Goal: Task Accomplishment & Management: Manage account settings

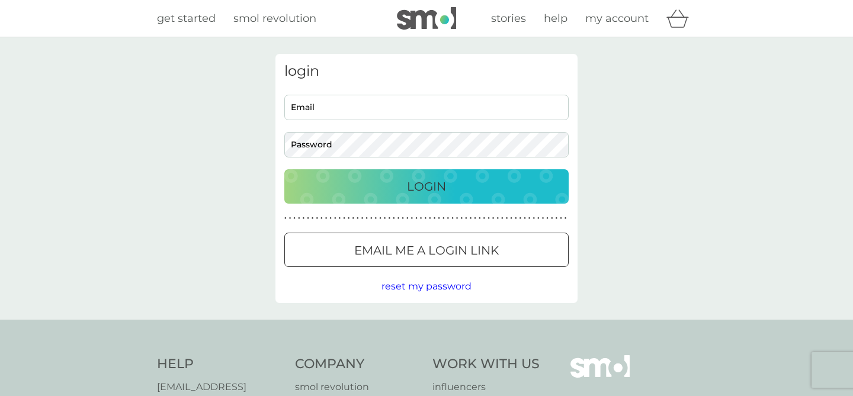
type input "[EMAIL_ADDRESS][DOMAIN_NAME]"
click at [413, 193] on p "Login" at bounding box center [426, 186] width 39 height 19
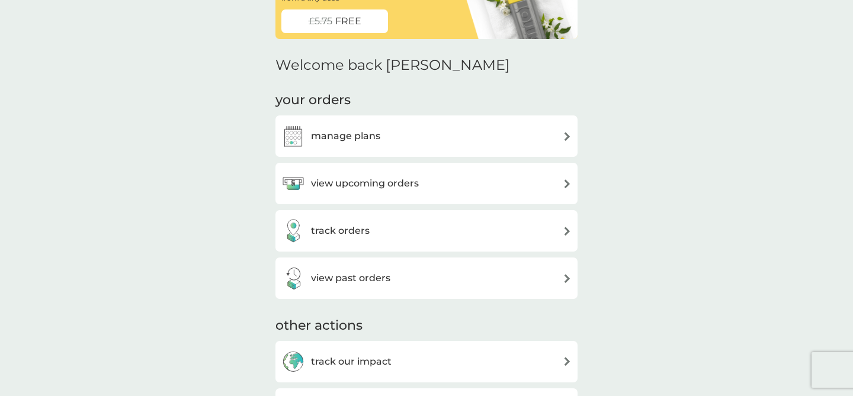
scroll to position [95, 0]
click at [568, 182] on img at bounding box center [567, 183] width 9 height 9
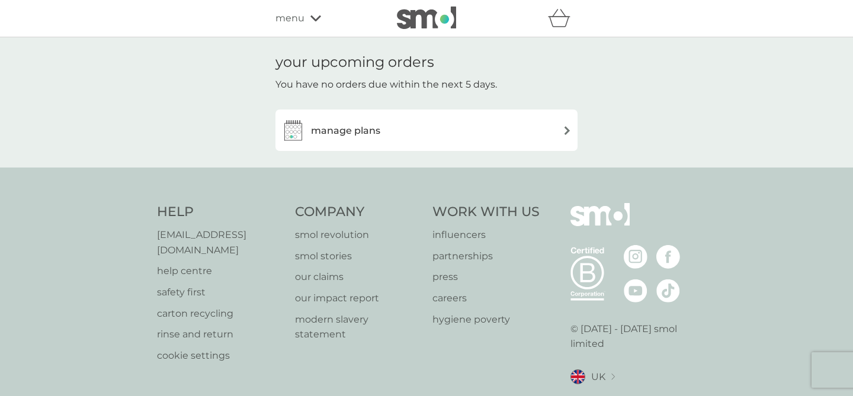
click at [569, 133] on img at bounding box center [567, 130] width 9 height 9
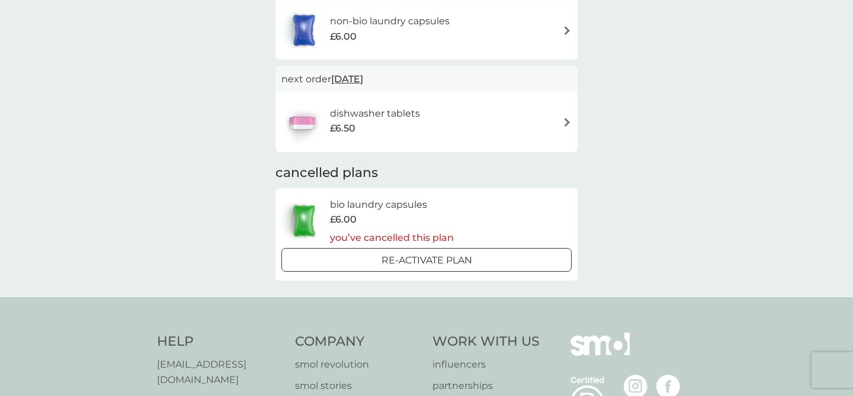
scroll to position [166, 0]
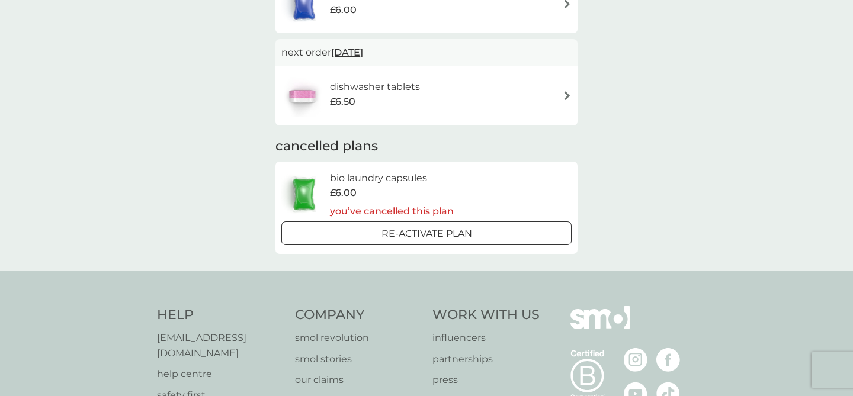
click at [415, 229] on div at bounding box center [426, 234] width 43 height 12
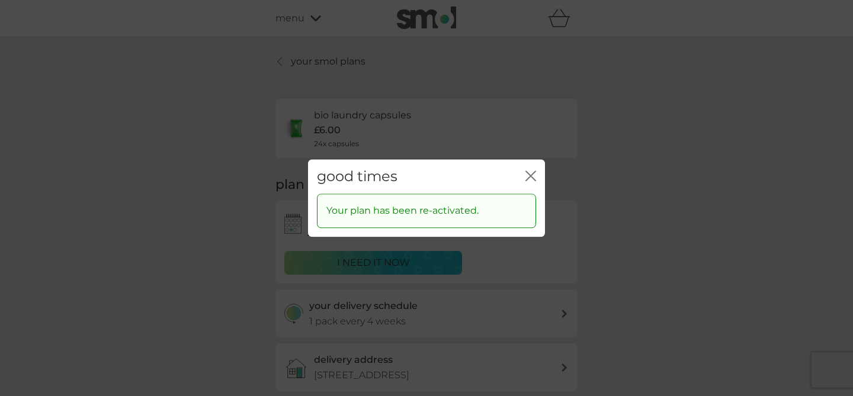
click at [528, 175] on icon "close" at bounding box center [530, 176] width 11 height 11
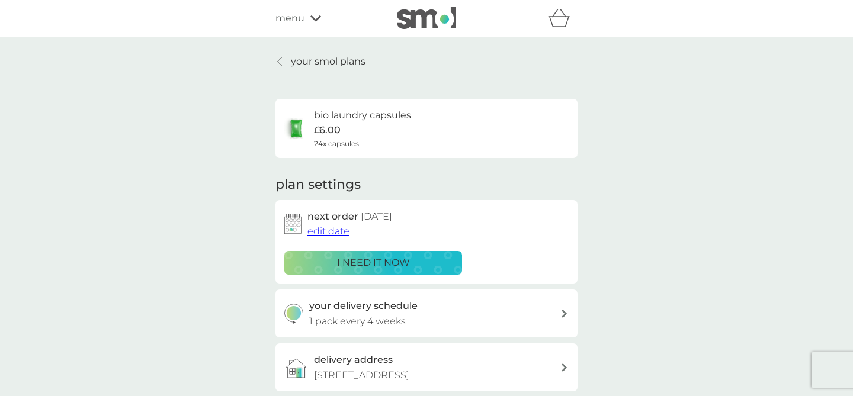
click at [442, 138] on div "bio laundry capsules £6.00 24x capsules" at bounding box center [426, 128] width 284 height 41
click at [368, 116] on h6 "bio laundry capsules" at bounding box center [362, 115] width 97 height 15
click at [328, 231] on span "edit date" at bounding box center [328, 231] width 42 height 11
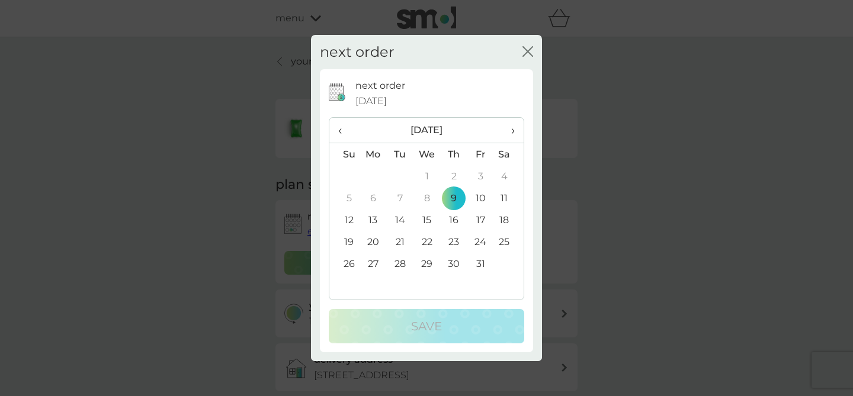
click at [524, 53] on icon "close" at bounding box center [527, 51] width 11 height 11
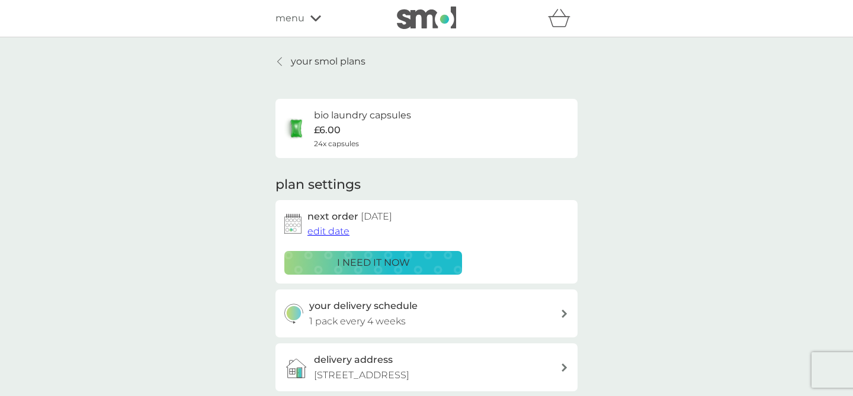
click at [564, 315] on icon at bounding box center [564, 314] width 5 height 8
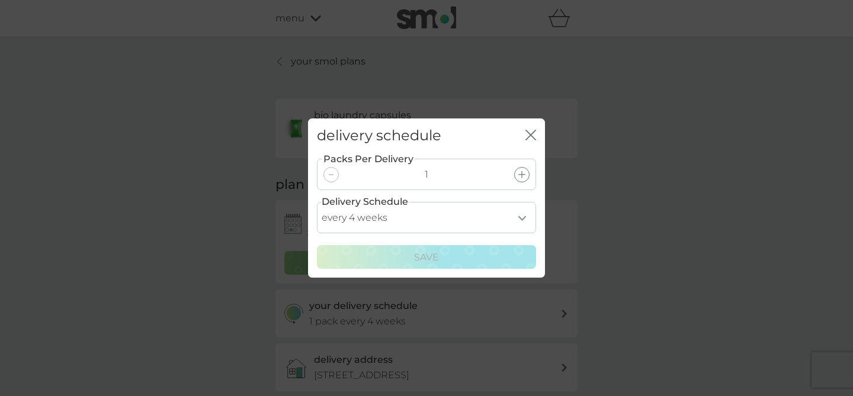
click at [521, 219] on select "every 1 week every 2 weeks every 3 weeks every 4 weeks every 5 weeks every 6 we…" at bounding box center [426, 217] width 219 height 31
select select "84"
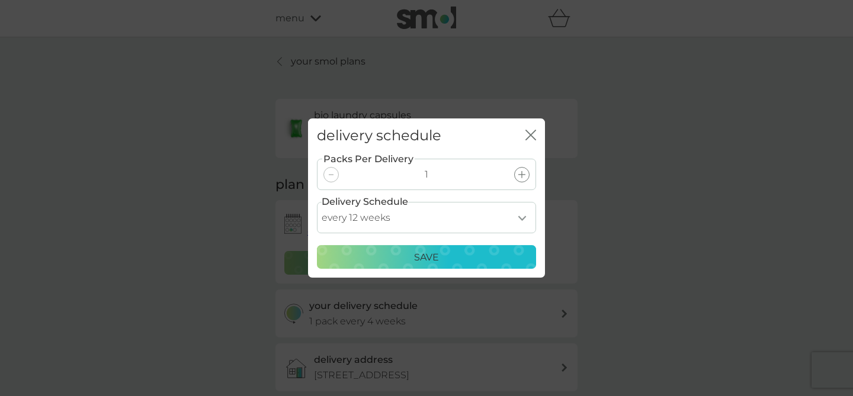
click at [434, 254] on p "Save" at bounding box center [426, 257] width 25 height 15
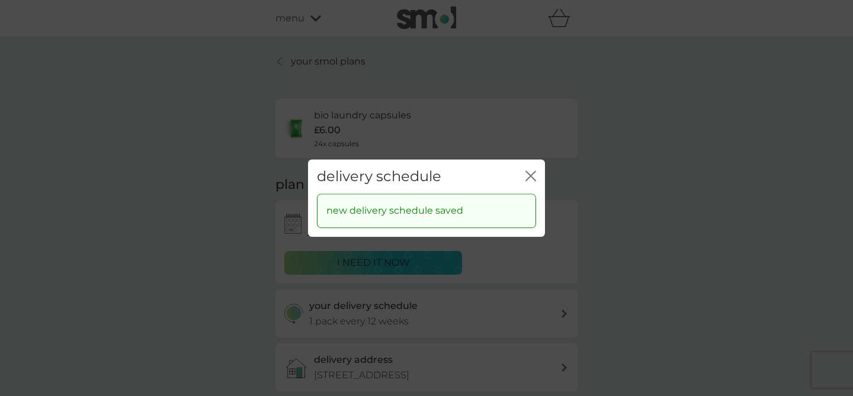
click at [530, 174] on icon "close" at bounding box center [528, 175] width 5 height 9
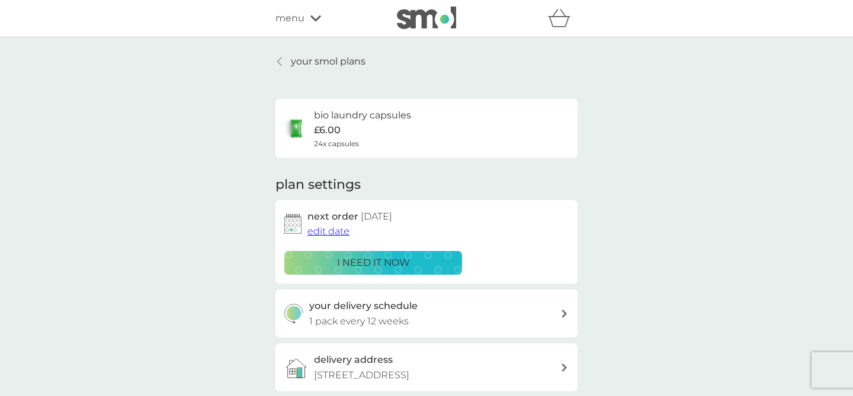
click at [331, 64] on p "your smol plans" at bounding box center [328, 61] width 75 height 15
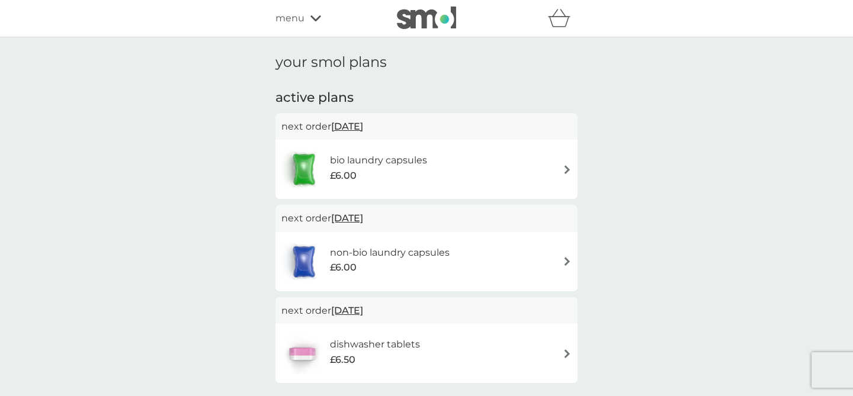
click at [342, 213] on span "[DATE]" at bounding box center [347, 218] width 32 height 23
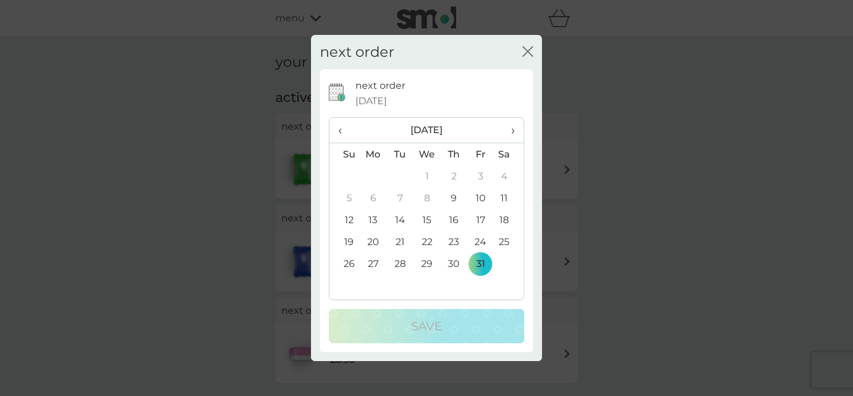
click at [477, 238] on td "24" at bounding box center [480, 242] width 27 height 22
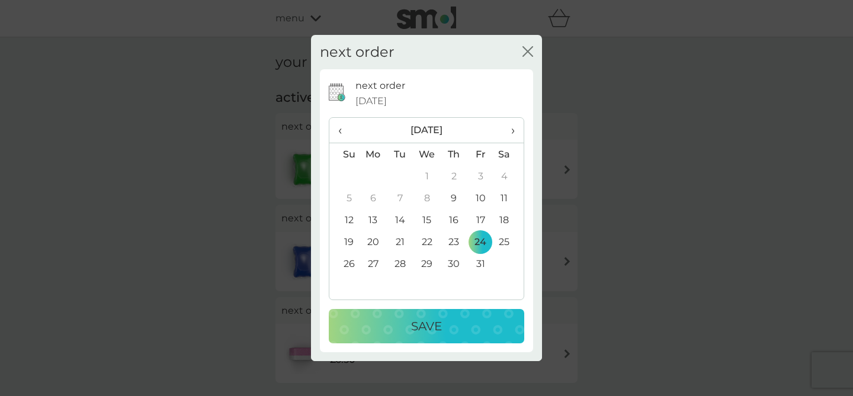
click at [437, 320] on p "Save" at bounding box center [426, 326] width 31 height 19
